Goal: Information Seeking & Learning: Check status

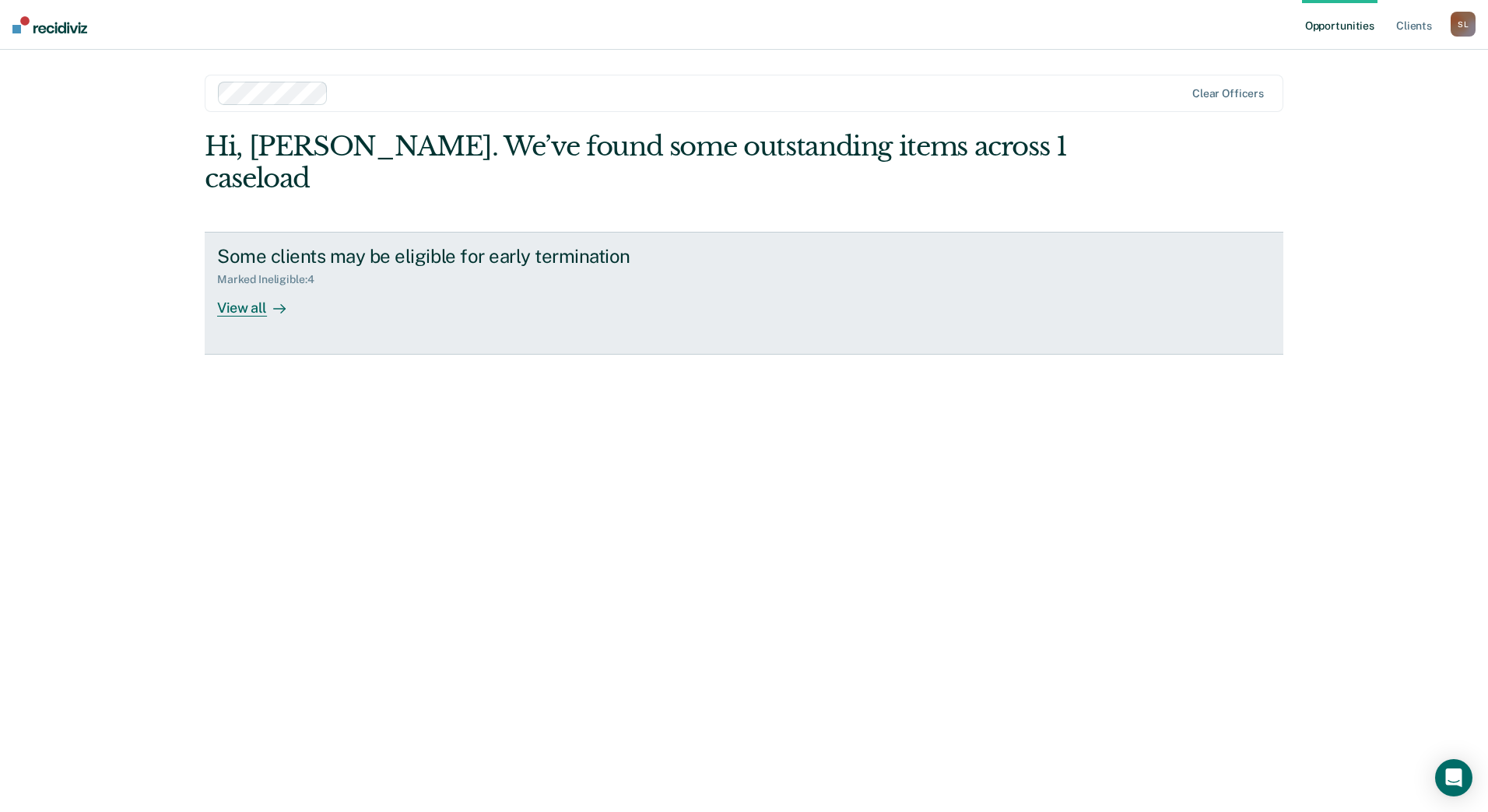
click at [249, 286] on div "View all" at bounding box center [261, 301] width 87 height 30
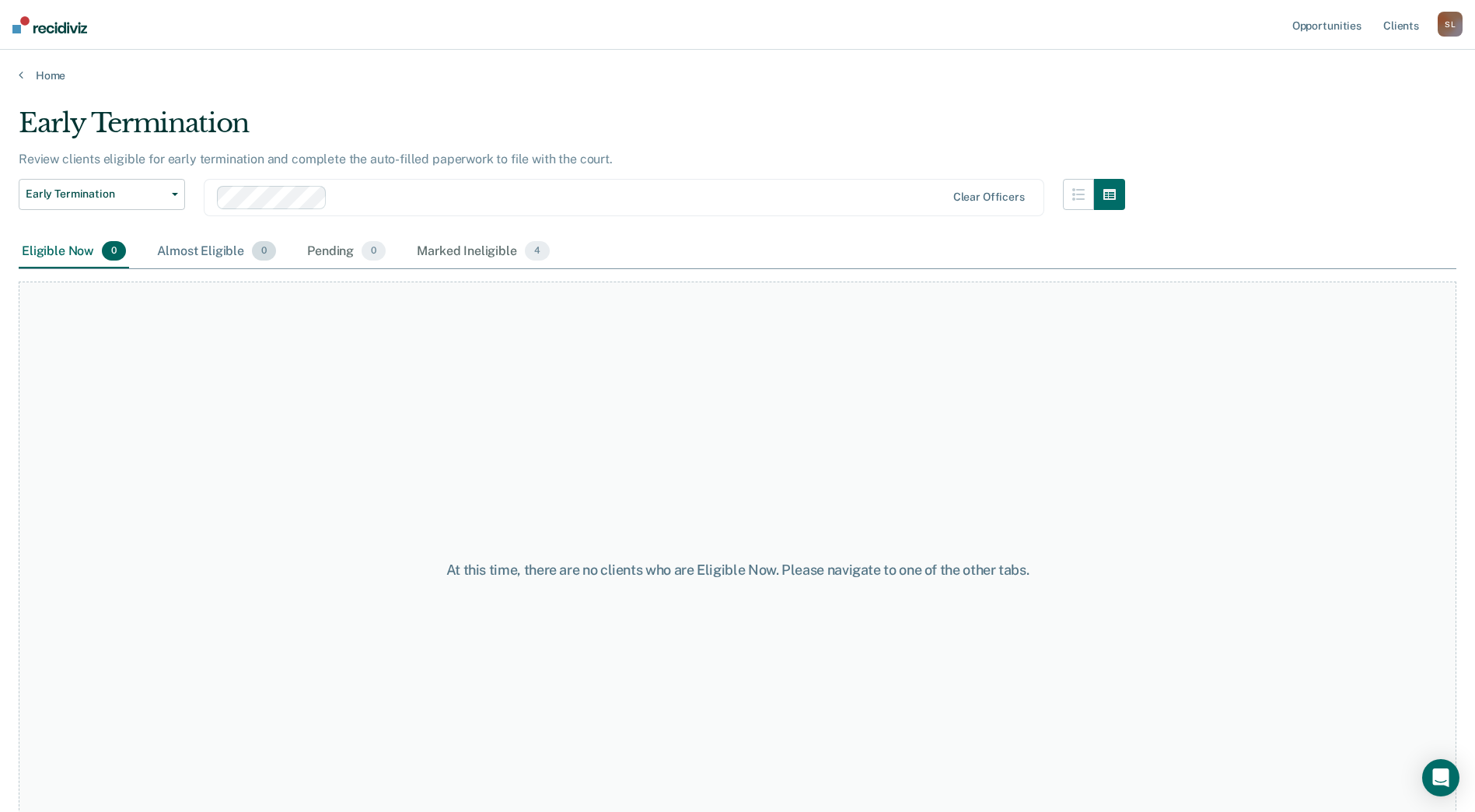
click at [226, 250] on div "Almost Eligible 0" at bounding box center [216, 252] width 126 height 34
click at [336, 247] on div "Pending 0" at bounding box center [347, 252] width 85 height 34
click at [479, 249] on div "Marked Ineligible 4" at bounding box center [483, 252] width 139 height 34
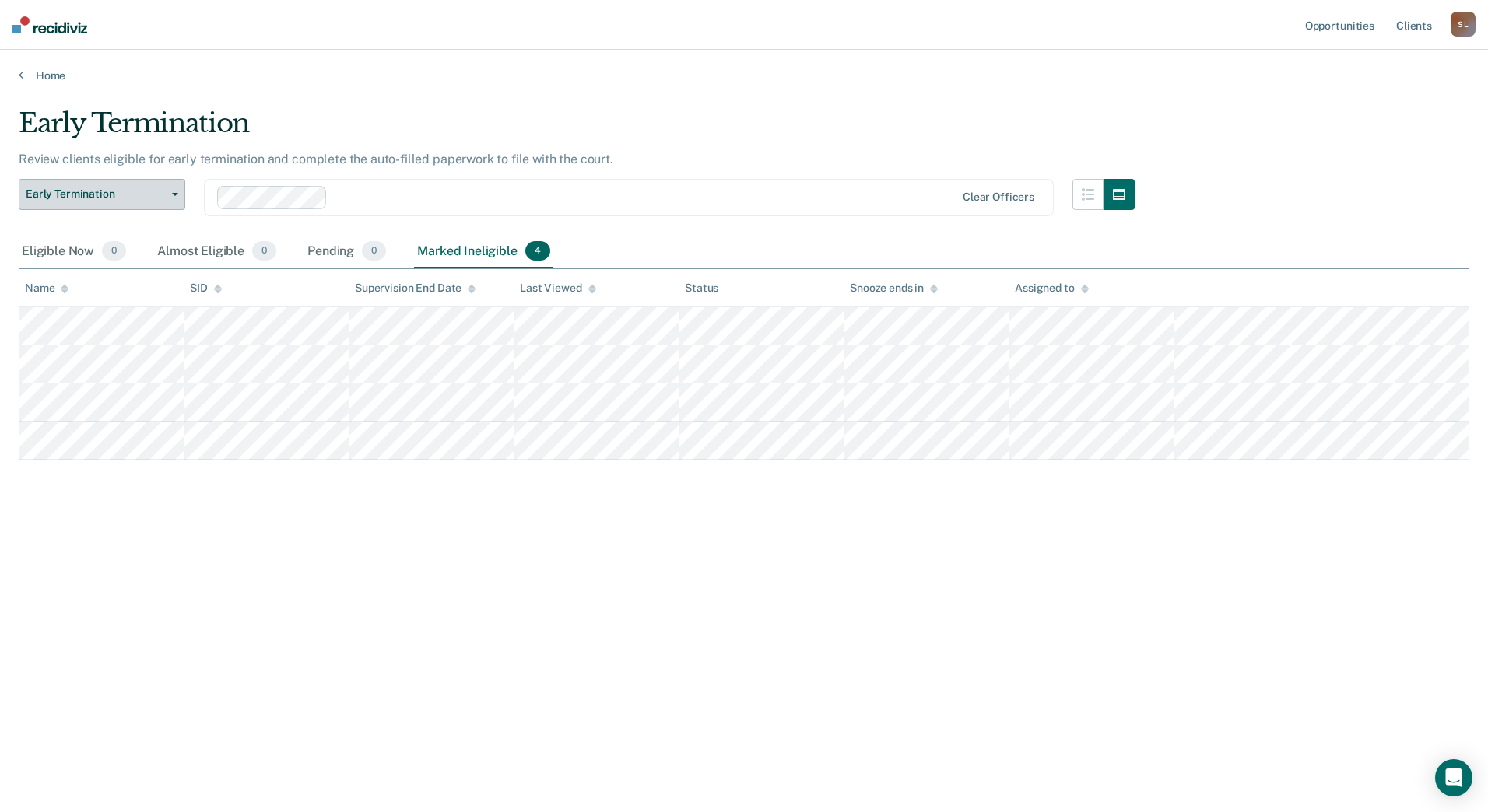
click at [162, 191] on span "Early Termination" at bounding box center [95, 194] width 140 height 13
click at [1083, 198] on icon "button" at bounding box center [1087, 194] width 12 height 12
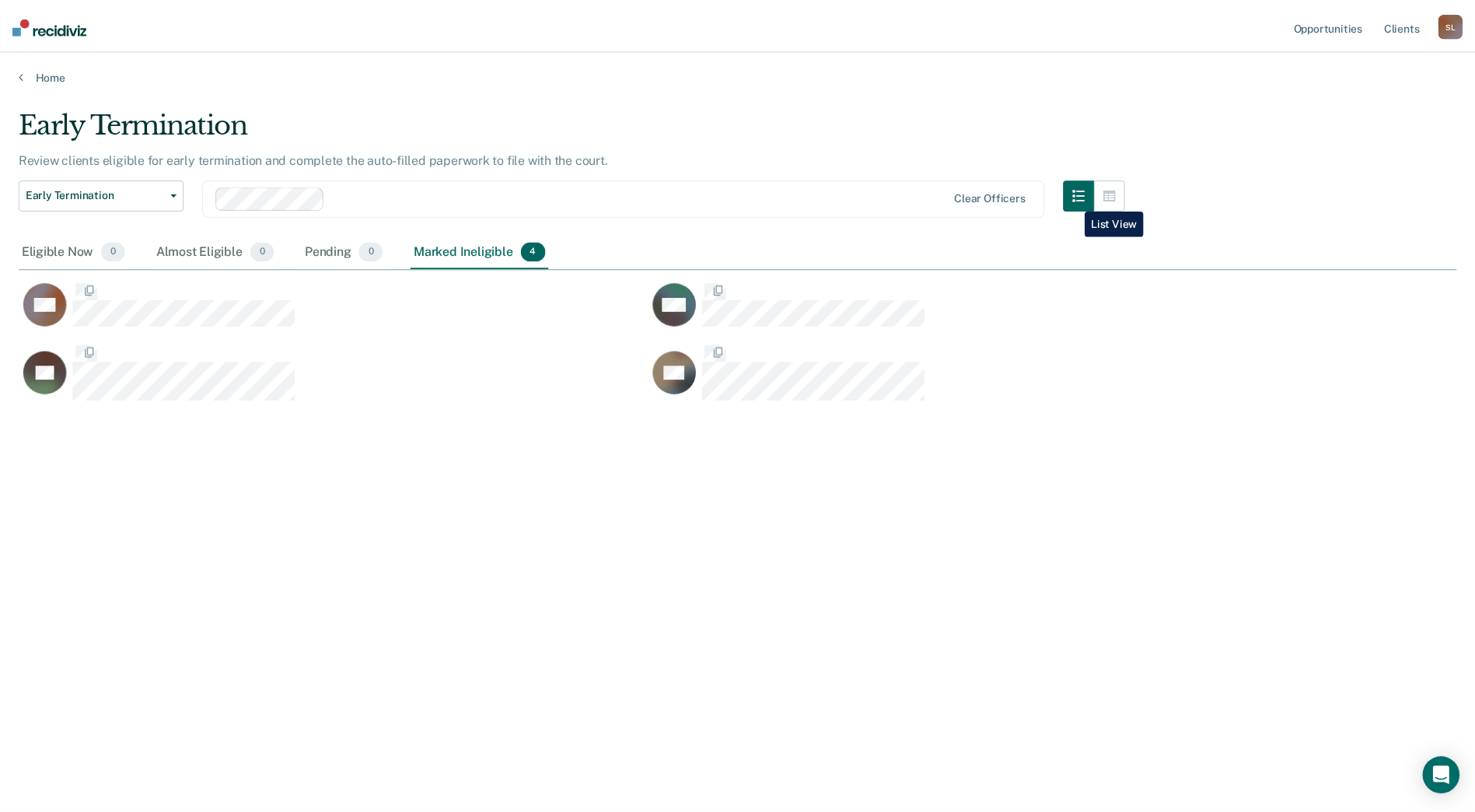
scroll to position [576, 1438]
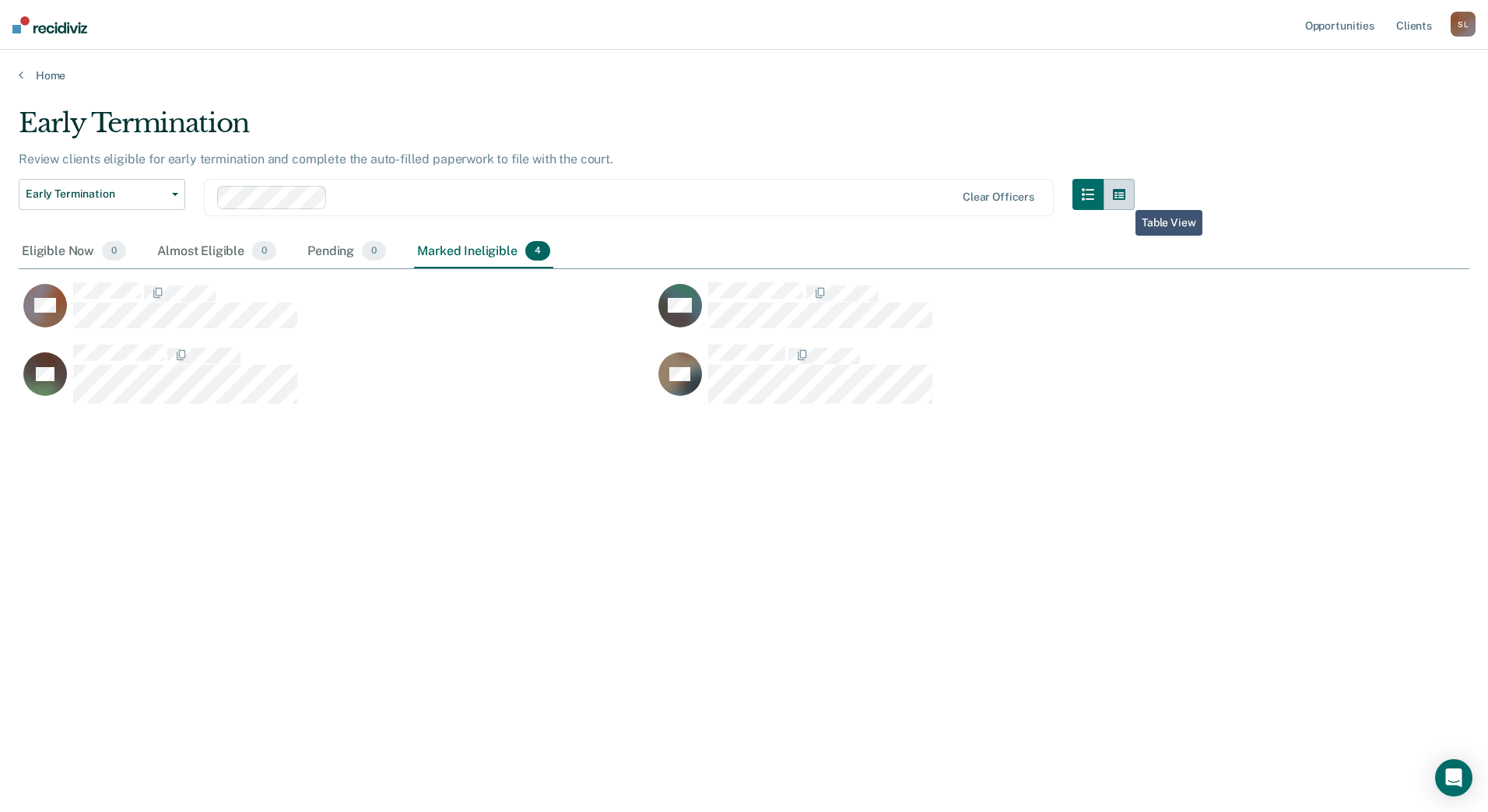
click at [1123, 198] on icon "button" at bounding box center [1119, 195] width 12 height 11
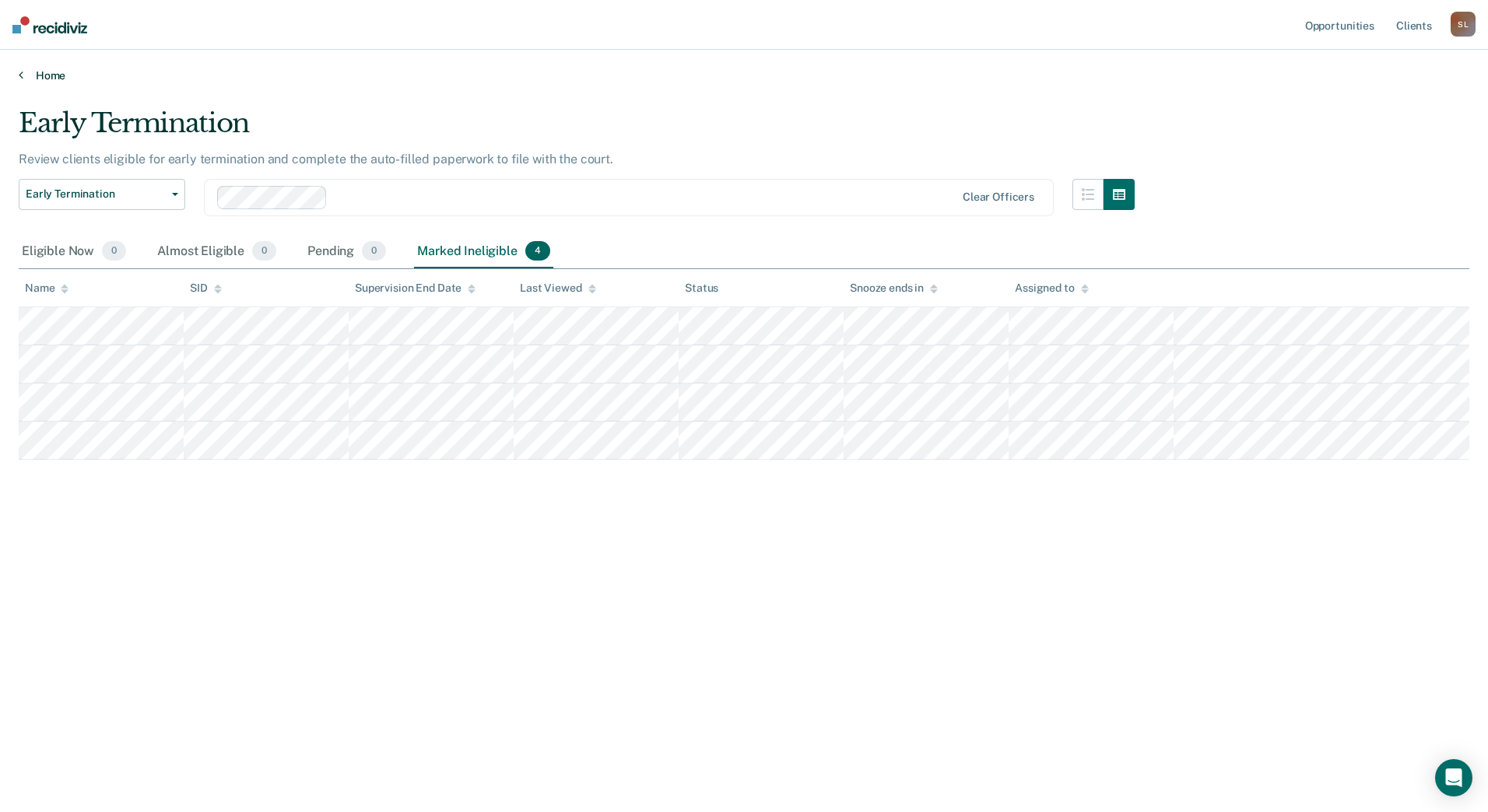
click at [48, 79] on link "Home" at bounding box center [744, 75] width 1450 height 14
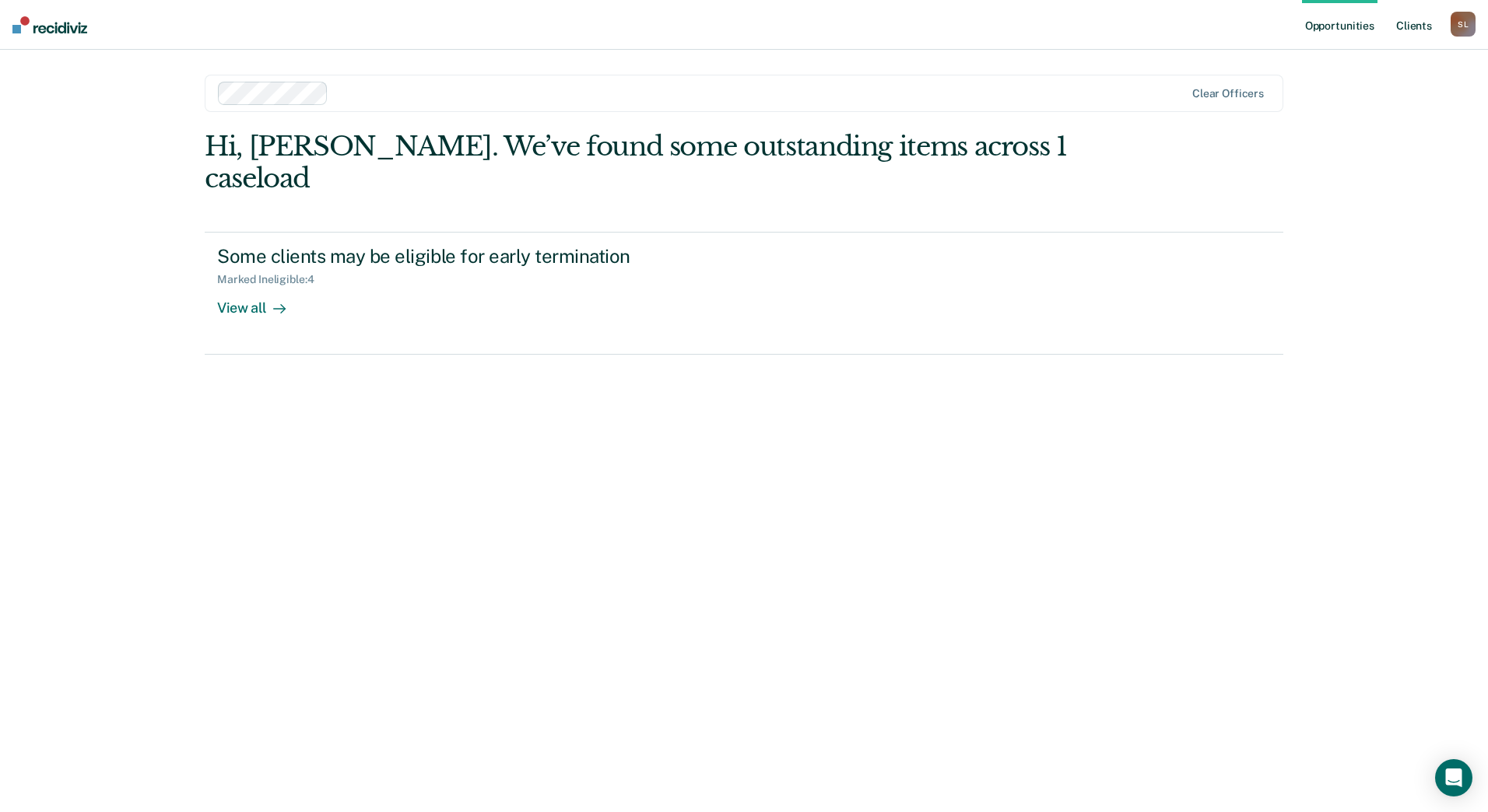
click at [1414, 33] on link "Client s" at bounding box center [1413, 25] width 42 height 50
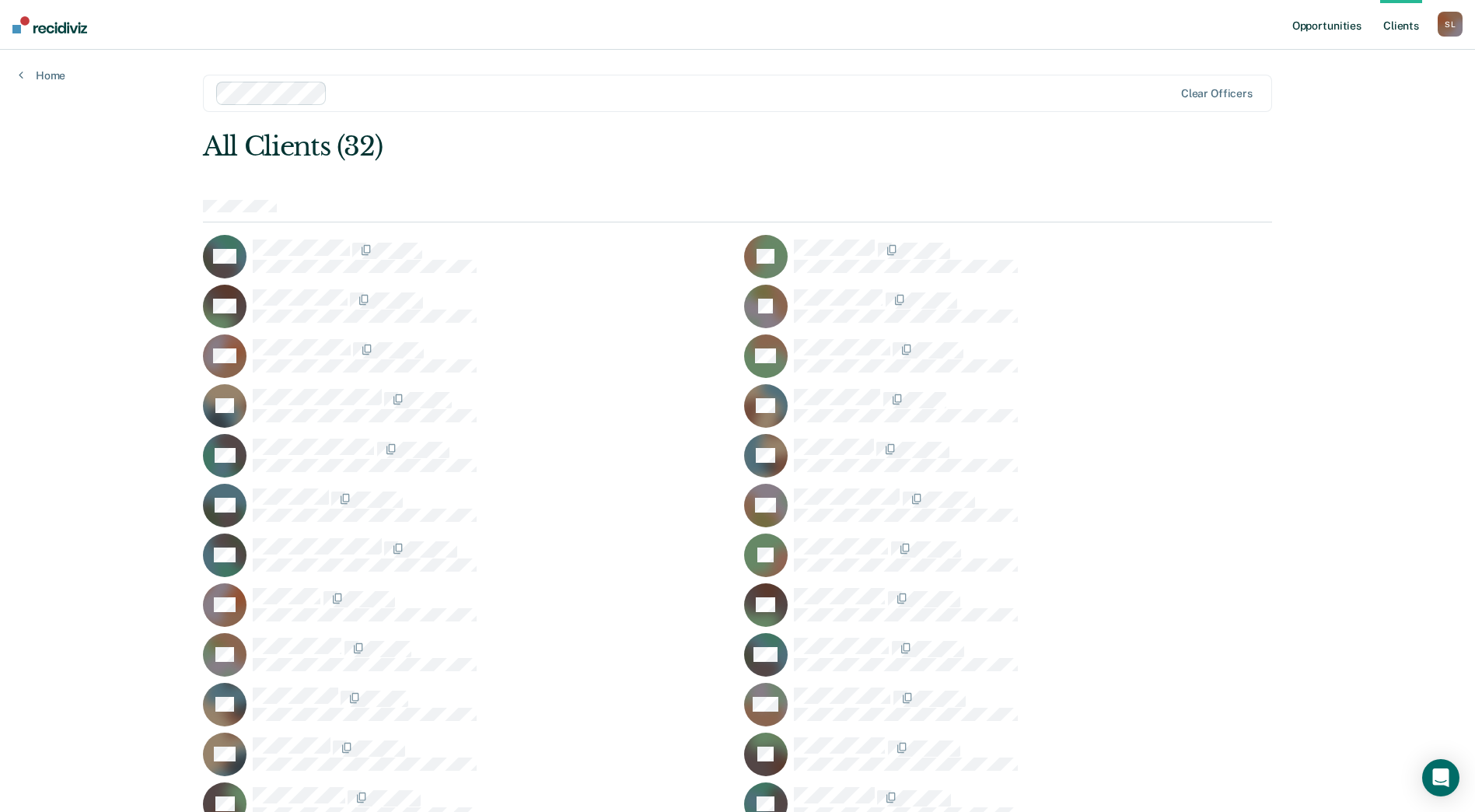
click at [1336, 33] on link "Opportunities" at bounding box center [1328, 25] width 76 height 50
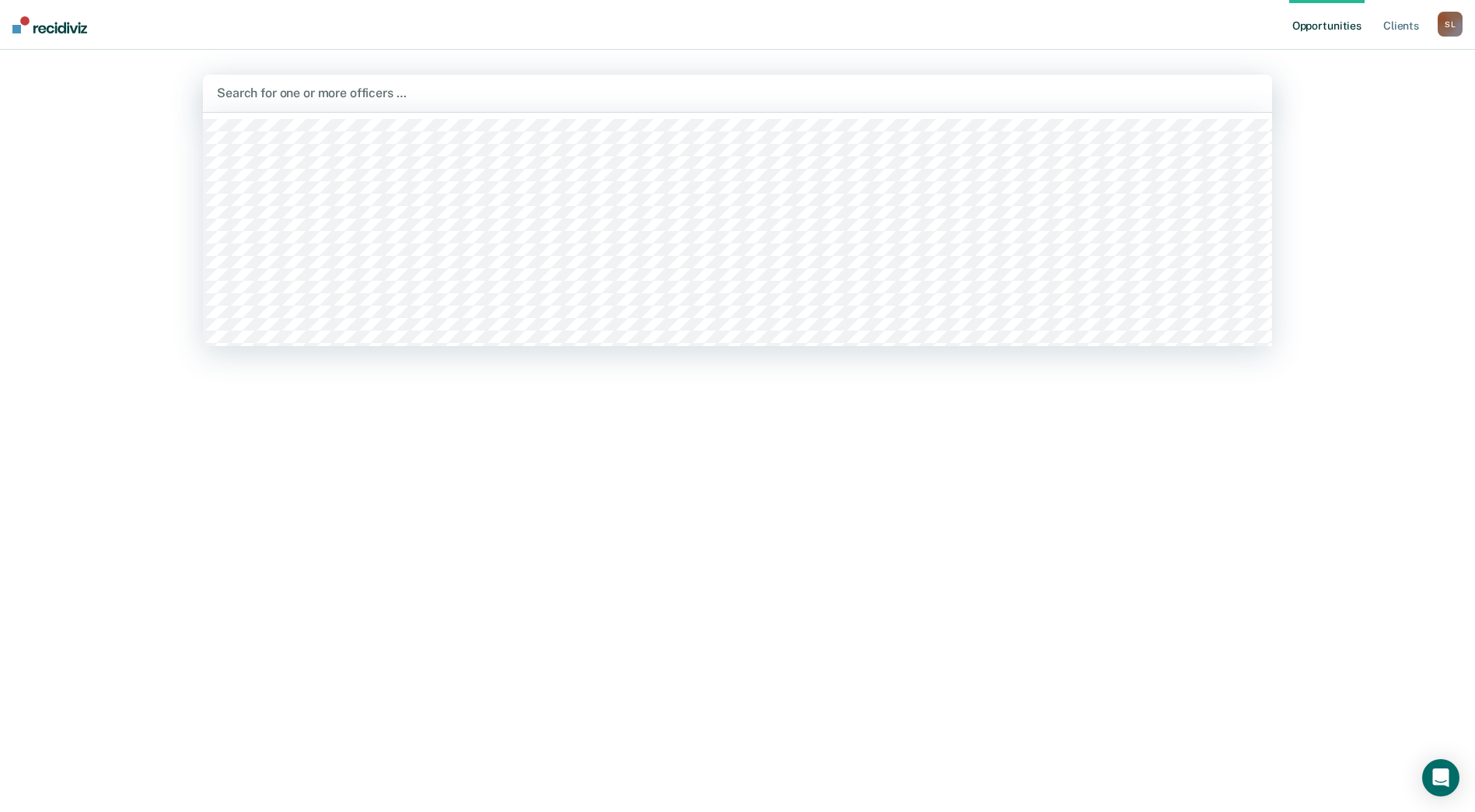
click at [311, 93] on div at bounding box center [738, 93] width 1042 height 18
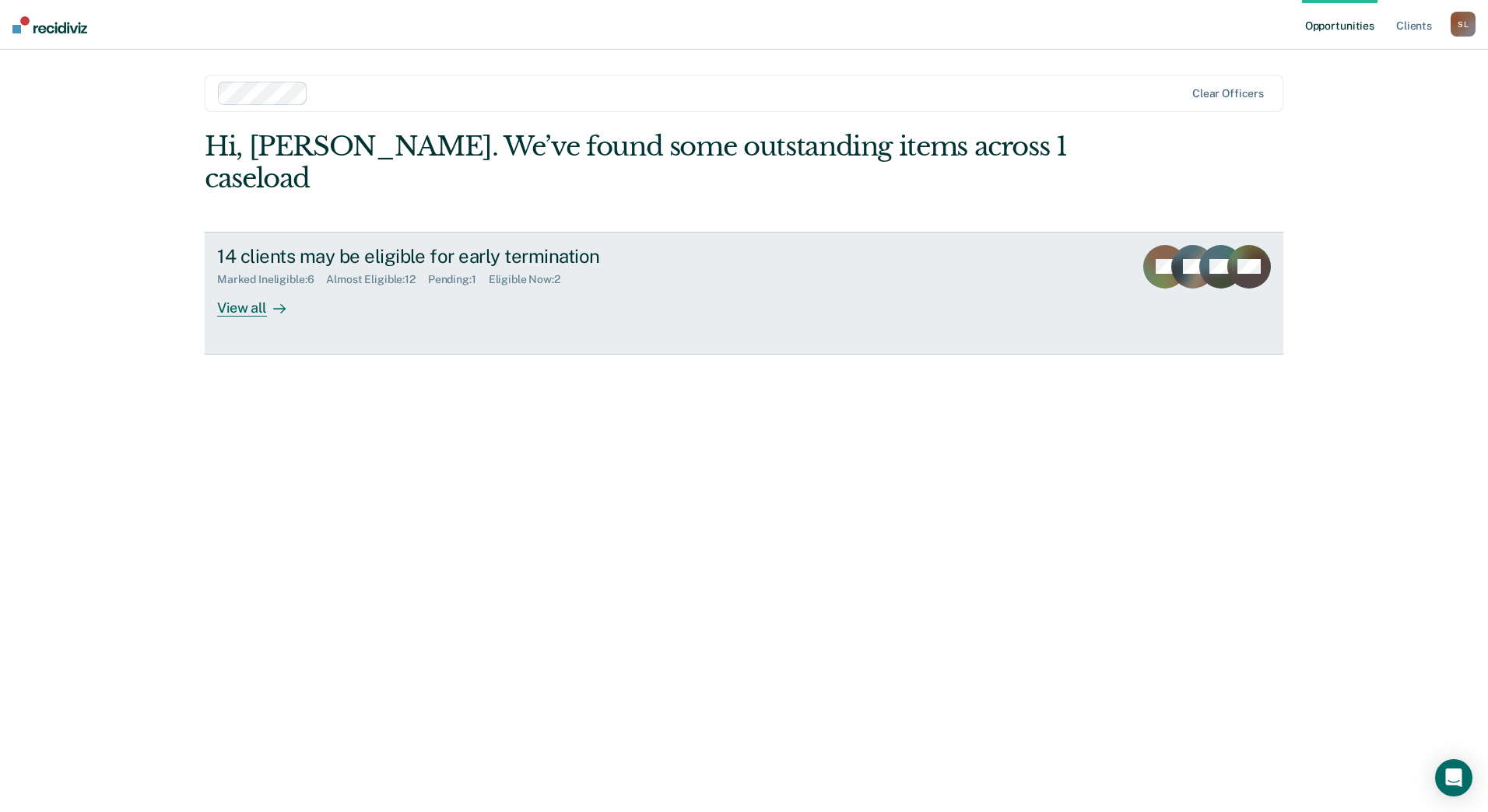
click at [258, 286] on div "View all" at bounding box center [261, 301] width 87 height 30
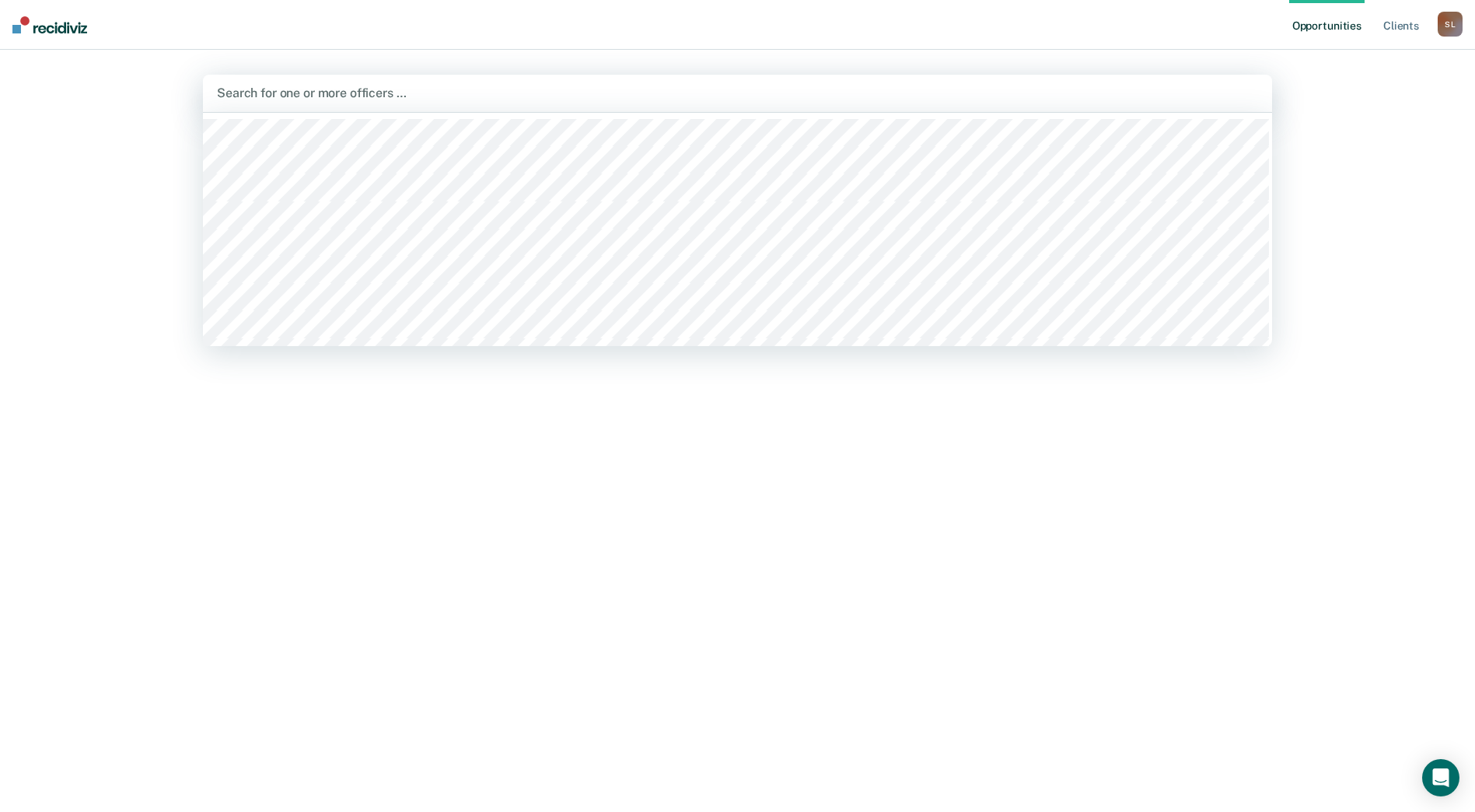
click at [254, 97] on div at bounding box center [738, 93] width 1042 height 18
type input "sch"
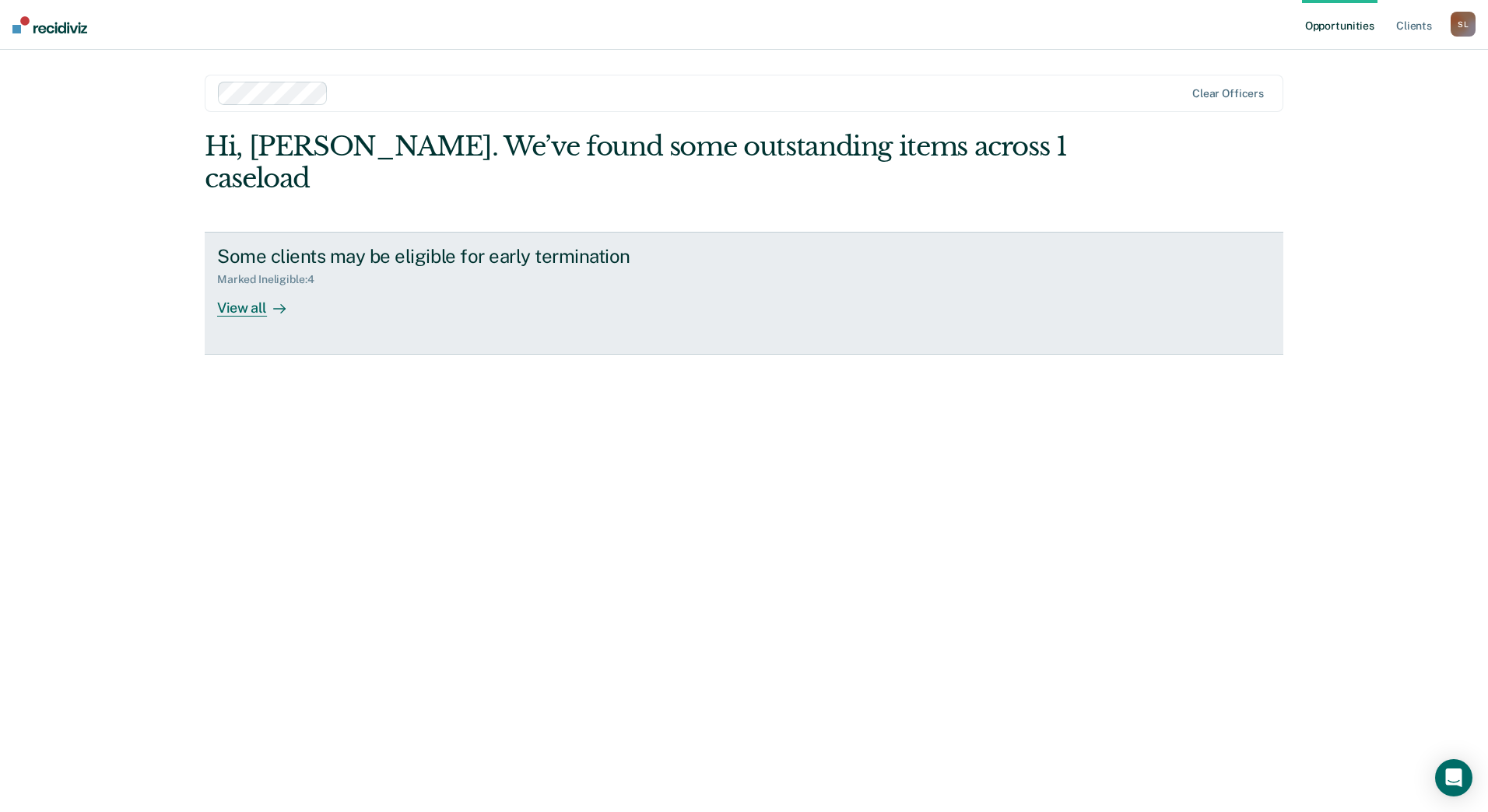
click at [257, 286] on div "View all" at bounding box center [261, 301] width 87 height 30
